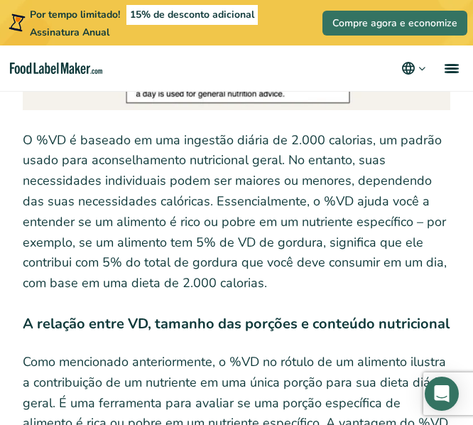
scroll to position [3254, 0]
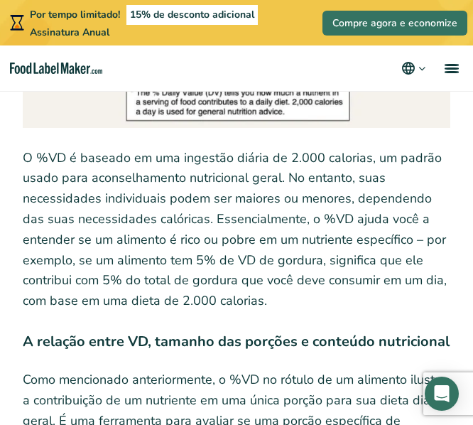
click at [242, 185] on font "O %VD é baseado em uma ingestão diária de 2.000 calorias, um padrão usado para …" at bounding box center [235, 229] width 424 height 161
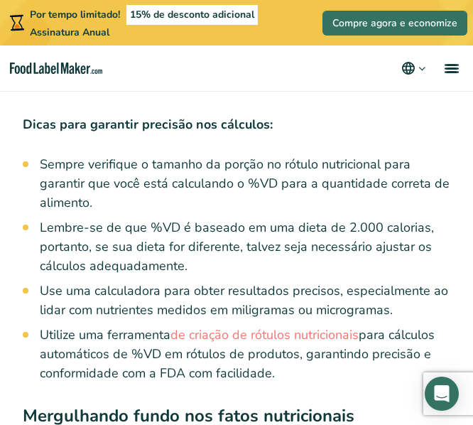
scroll to position [5847, 0]
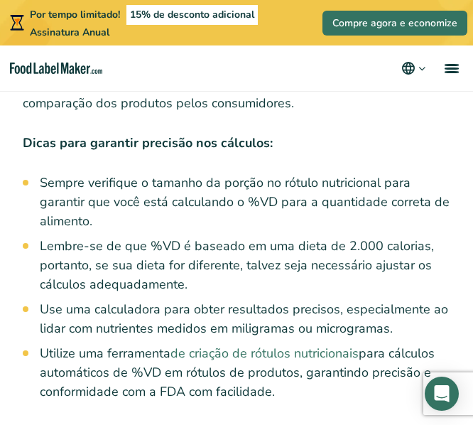
click at [283, 345] on font "de criação de rótulos nutricionais" at bounding box center [265, 353] width 188 height 17
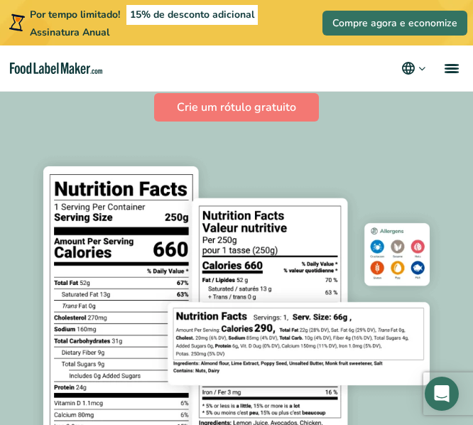
scroll to position [122, 0]
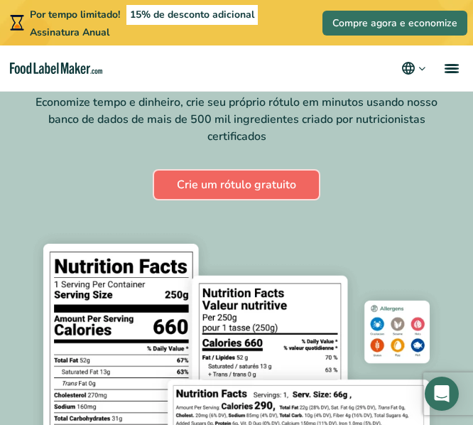
click at [283, 193] on font "Crie um rótulo gratuito" at bounding box center [236, 185] width 119 height 16
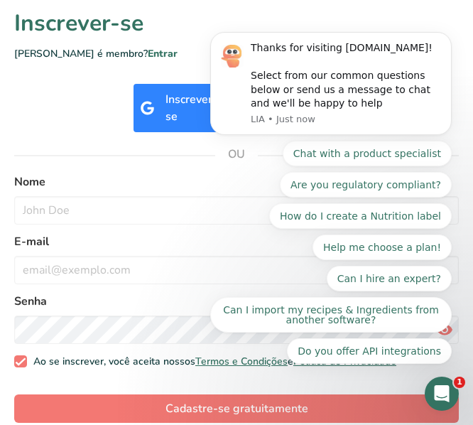
scroll to position [255, 0]
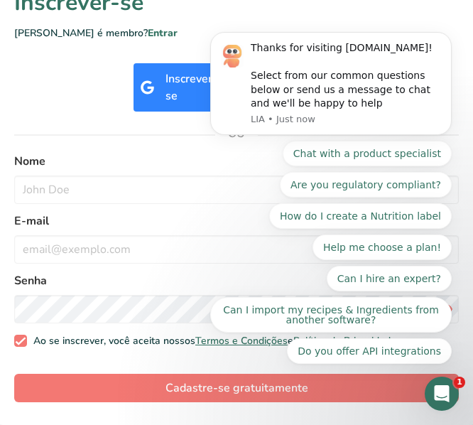
drag, startPoint x: 479, startPoint y: 53, endPoint x: 266, endPoint y: 361, distance: 374.3
click at [446, 38] on icon "Dismiss notification" at bounding box center [447, 35] width 5 height 5
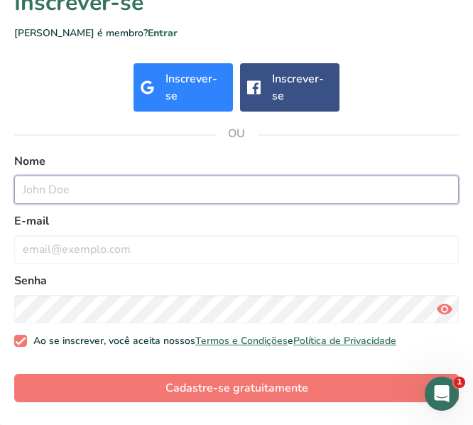
click at [155, 177] on input "text" at bounding box center [236, 190] width 445 height 28
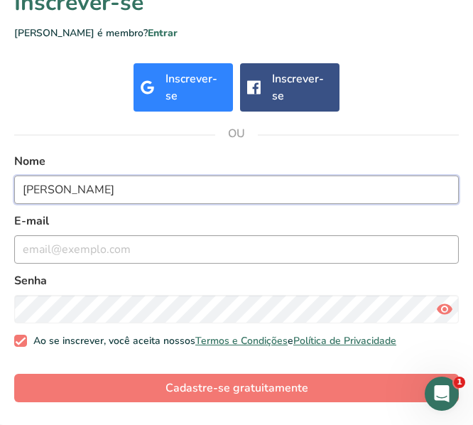
type input "Isabela Stephani"
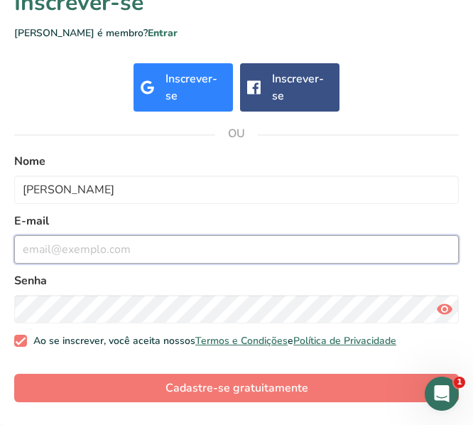
click at [147, 245] on input "email" at bounding box center [236, 249] width 445 height 28
type input "i258790@dac.unicamp.br"
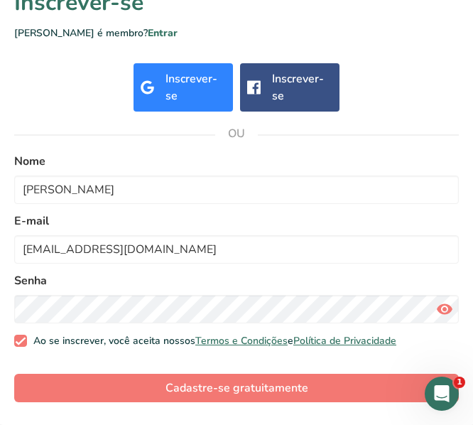
click at [441, 307] on icon at bounding box center [444, 309] width 17 height 26
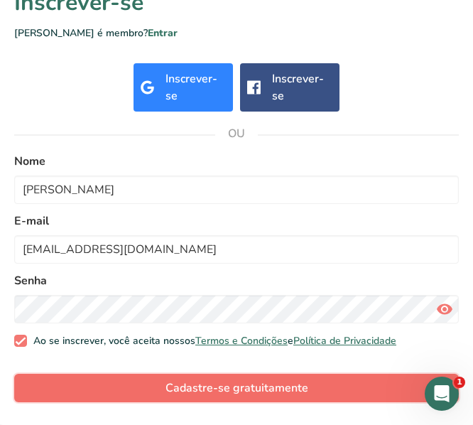
click at [335, 392] on button "Cadastre-se gratuitamente" at bounding box center [236, 388] width 445 height 28
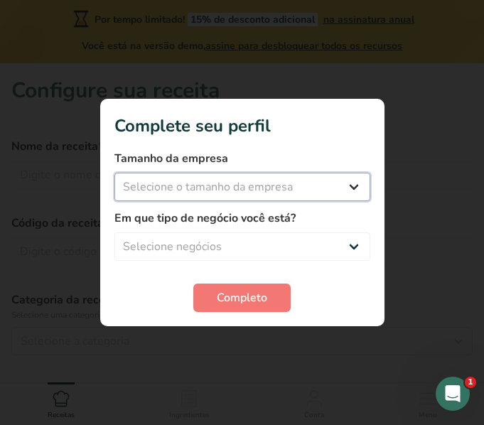
click at [288, 186] on select "Selecione o tamanho da empresa Fewer than 10 Employees 10 to 50 Employees 51 to…" at bounding box center [242, 187] width 256 height 28
select select "1"
click at [114, 173] on select "Selecione o tamanho da empresa Fewer than 10 Employees 10 to 50 Employees 51 to…" at bounding box center [242, 187] width 256 height 28
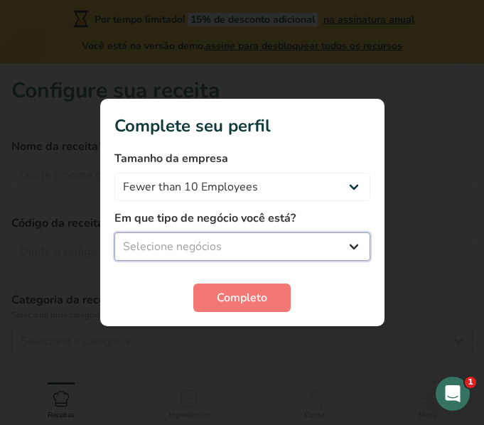
click at [265, 247] on select "Selecione negócios Packaged Food Manufacturer Restaurant & Cafe Bakery Meal Pla…" at bounding box center [242, 246] width 256 height 28
select select "5"
click at [114, 232] on select "Selecione negócios Packaged Food Manufacturer Restaurant & Cafe Bakery Meal Pla…" at bounding box center [242, 246] width 256 height 28
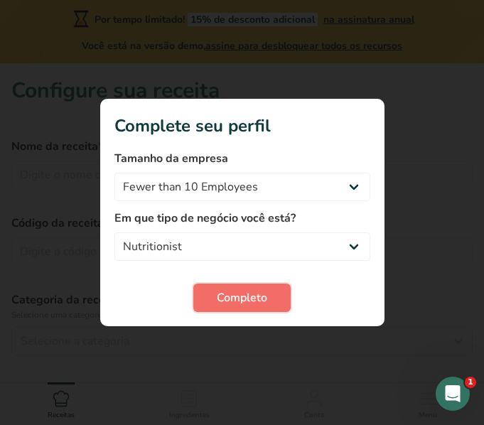
click at [240, 293] on font "Completo" at bounding box center [242, 298] width 50 height 16
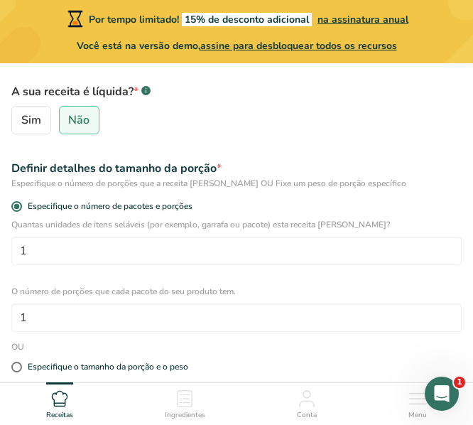
scroll to position [308, 0]
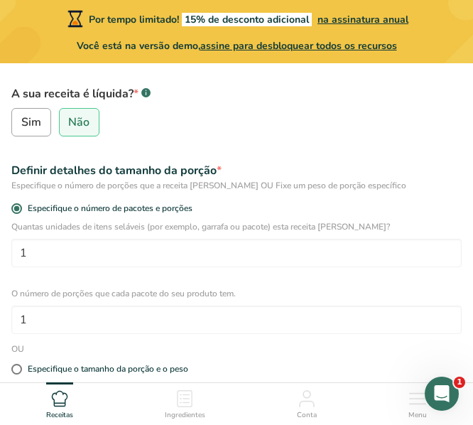
click at [28, 123] on font "Sim" at bounding box center [31, 122] width 20 height 16
click at [21, 123] on input "Sim" at bounding box center [16, 122] width 9 height 9
radio input "true"
radio input "false"
select select "22"
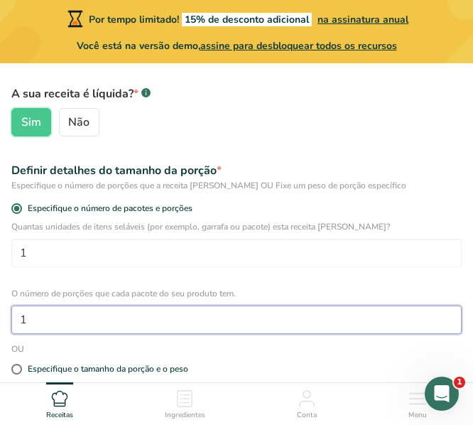
click at [145, 325] on input "1" at bounding box center [236, 320] width 450 height 28
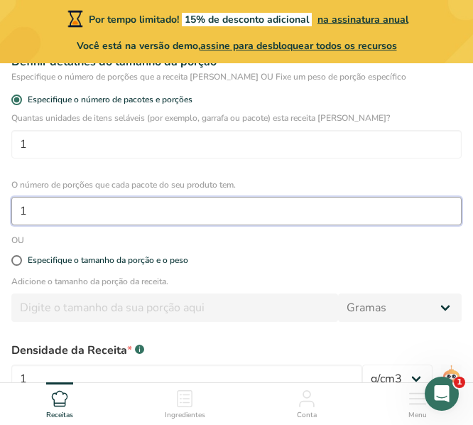
scroll to position [433, 0]
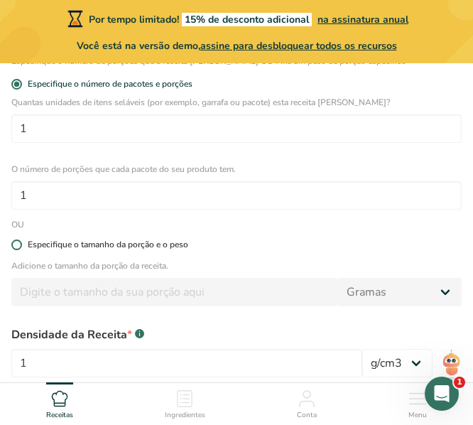
click at [78, 245] on font "Especifique o tamanho da porção e o peso" at bounding box center [108, 244] width 161 height 11
click at [21, 245] on input "Especifique o tamanho da porção e o peso" at bounding box center [15, 244] width 9 height 9
radio input "true"
radio input "false"
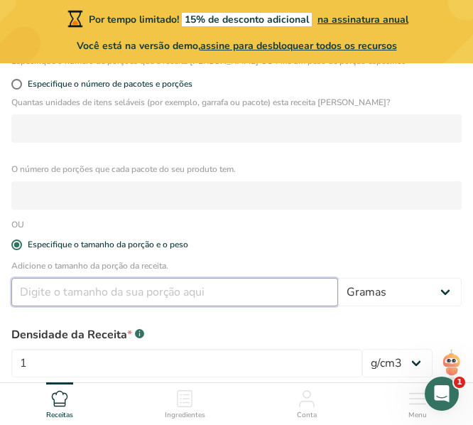
click at [86, 288] on input "number" at bounding box center [174, 292] width 327 height 28
type input "200"
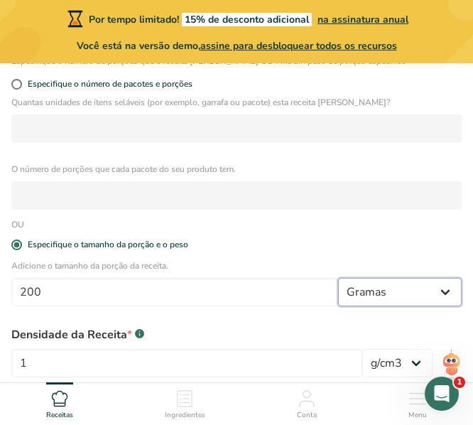
click at [374, 293] on select "Gramas kg mg mcg Libra onças eu mL fl oz colher de sopa colher de chá xícara qt…" at bounding box center [400, 292] width 124 height 28
select select "17"
click at [338, 278] on select "Gramas kg mg mcg Libra onças eu mL fl oz colher de sopa colher de chá xícara qt…" at bounding box center [400, 292] width 124 height 28
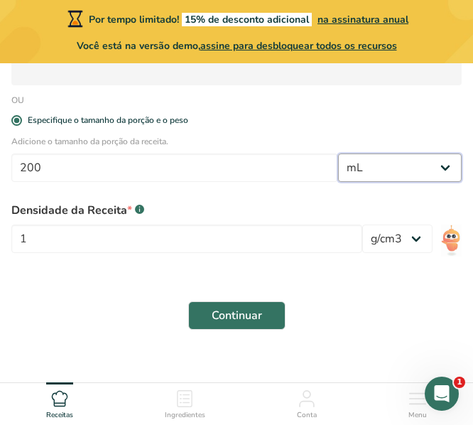
scroll to position [562, 0]
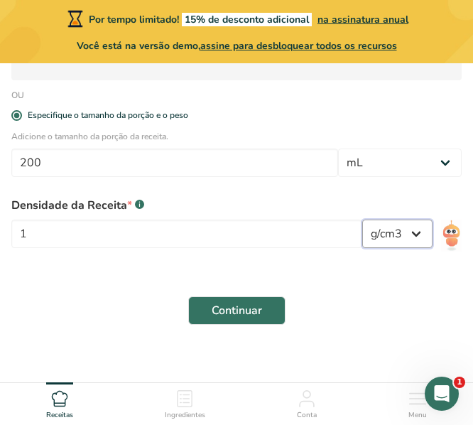
click at [375, 223] on select "lb/pé3 g/cm3" at bounding box center [397, 234] width 70 height 28
click at [348, 314] on div "Continuar" at bounding box center [237, 310] width 468 height 45
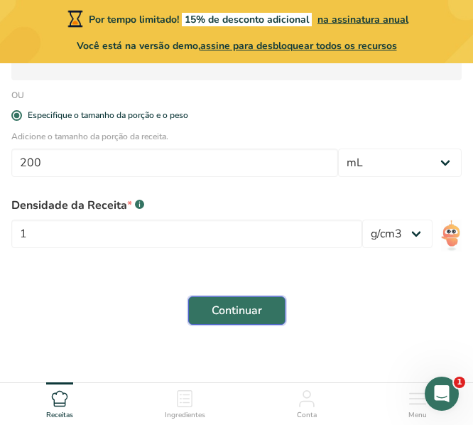
click at [249, 311] on font "Continuar" at bounding box center [237, 311] width 50 height 16
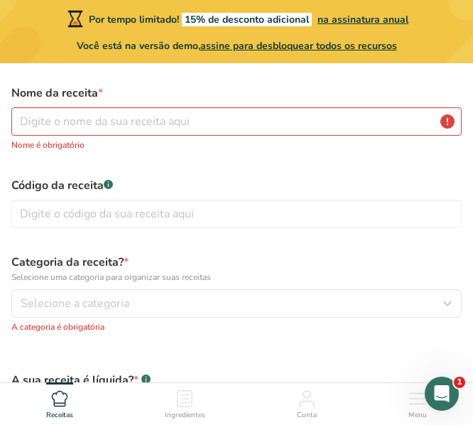
scroll to position [52, 0]
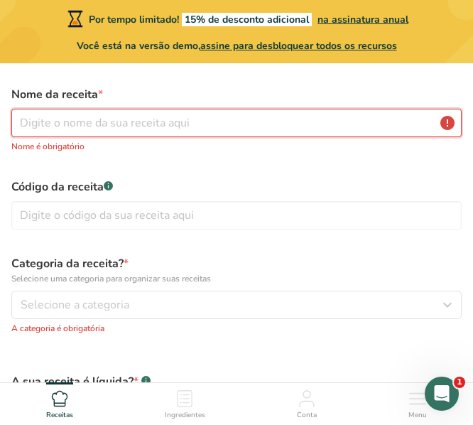
click at [306, 129] on input "text" at bounding box center [236, 123] width 450 height 28
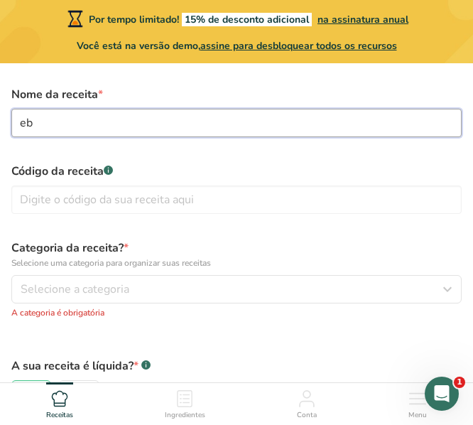
type input "e"
type input "Bebida Láctea"
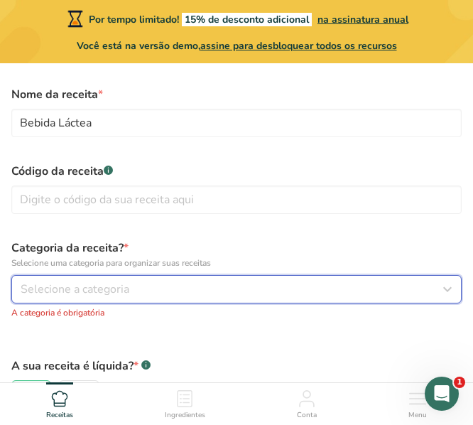
click at [271, 284] on div "Selecione a categoria" at bounding box center [232, 289] width 423 height 17
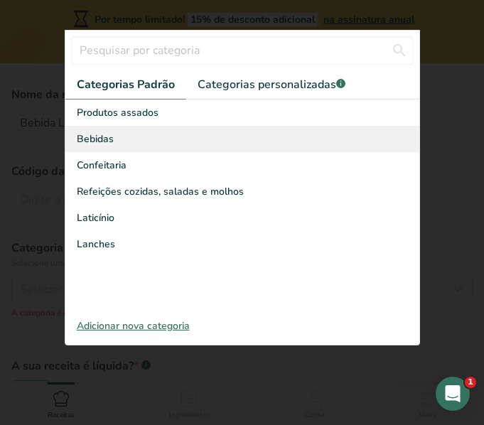
click at [112, 144] on font "Bebidas" at bounding box center [95, 139] width 37 height 14
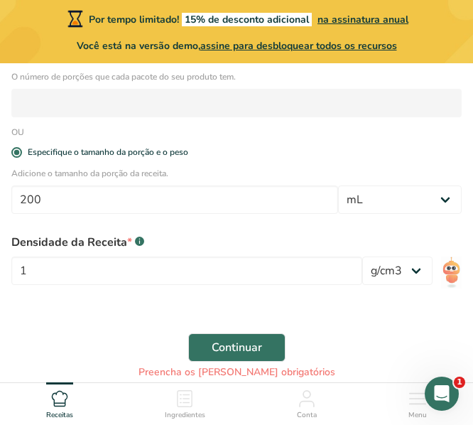
scroll to position [536, 0]
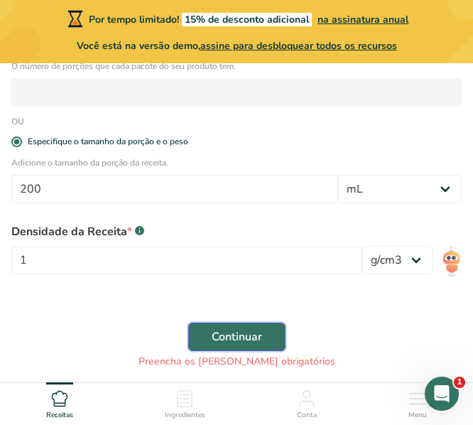
click at [255, 324] on button "Continuar" at bounding box center [236, 337] width 97 height 28
click at [257, 335] on font "Continuar" at bounding box center [237, 337] width 50 height 16
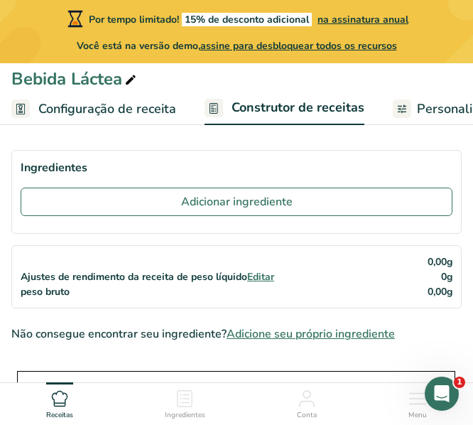
scroll to position [28, 0]
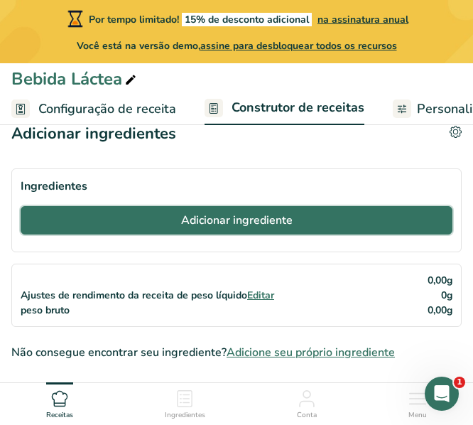
click at [311, 223] on button "Adicionar ingrediente" at bounding box center [237, 220] width 432 height 28
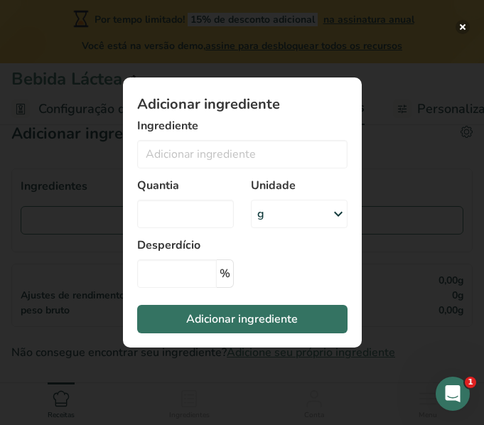
click at [466, 28] on button "Adicionar ingrediente modal" at bounding box center [462, 27] width 14 height 14
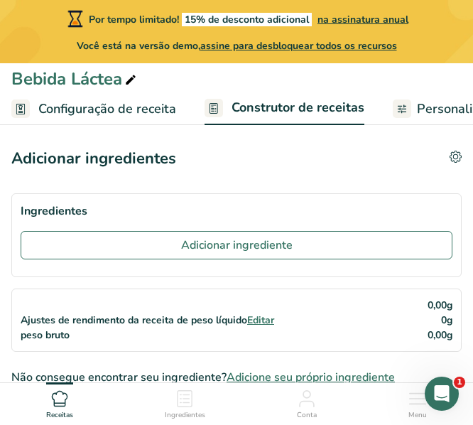
scroll to position [0, 0]
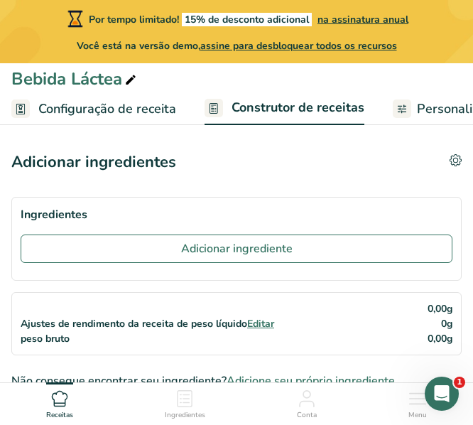
click at [413, 107] on link "Personalizar etiqueta" at bounding box center [468, 109] width 150 height 32
